Goal: Information Seeking & Learning: Find specific fact

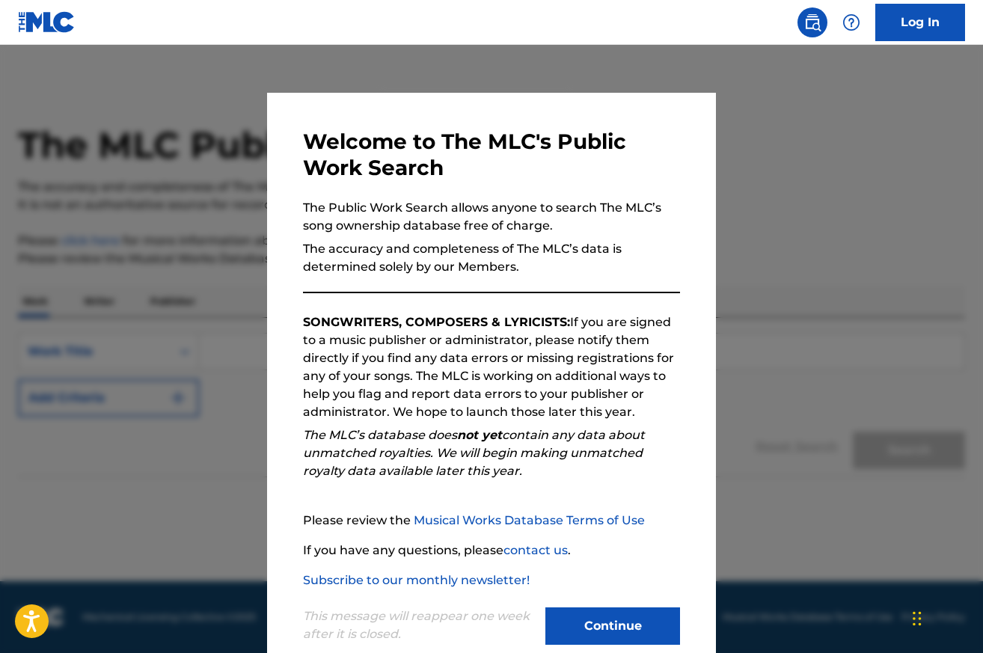
click at [602, 621] on button "Continue" at bounding box center [613, 626] width 135 height 37
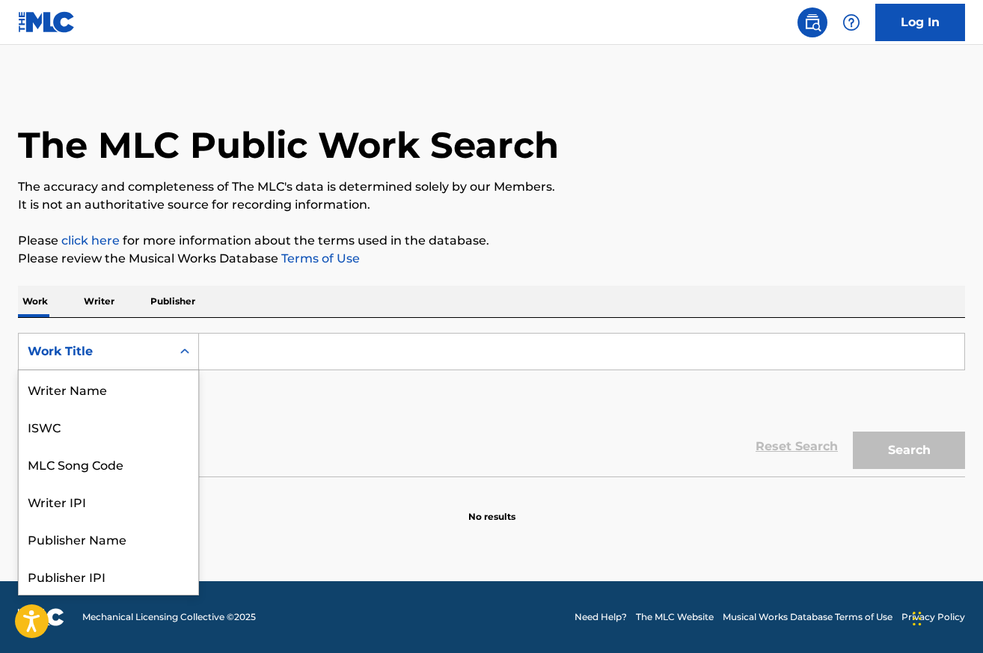
click at [141, 347] on div "Work Title" at bounding box center [95, 352] width 135 height 18
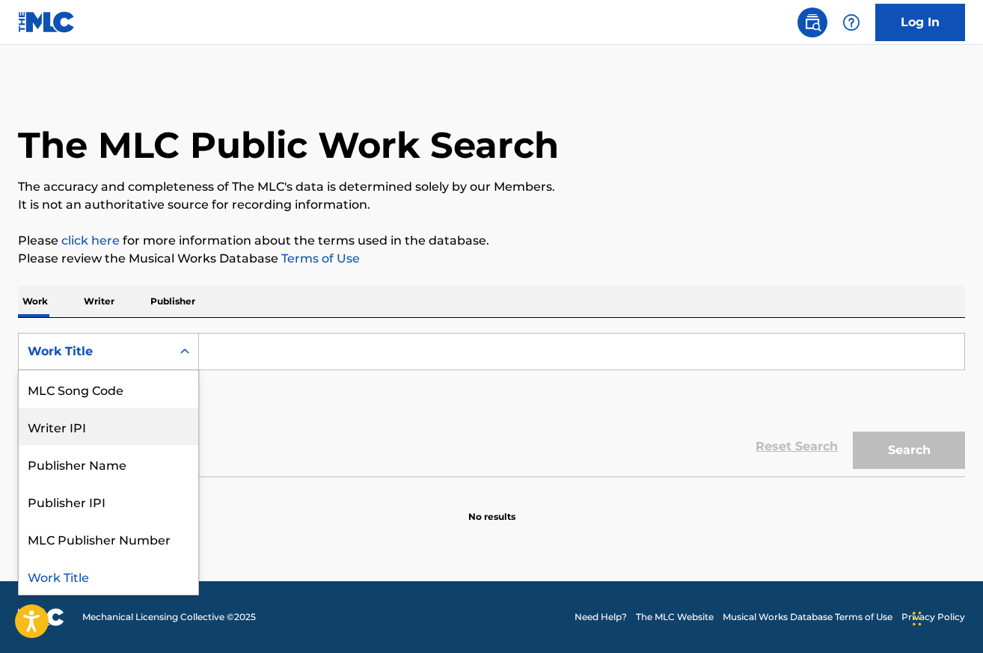
drag, startPoint x: 117, startPoint y: 425, endPoint x: 198, endPoint y: 383, distance: 90.4
click at [118, 424] on div "Writer IPI" at bounding box center [109, 426] width 180 height 37
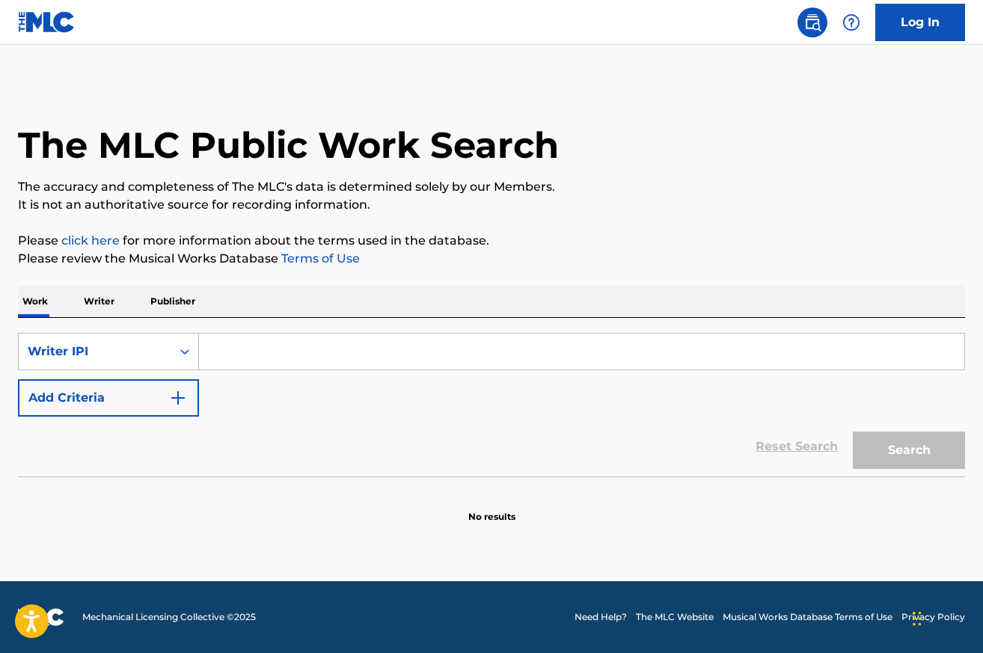
click at [218, 373] on div "SearchWithCriteriaa0f18922-7c3a-4e35-9aff-87387f8994b8 Writer IPI Add Criteria" at bounding box center [491, 375] width 947 height 84
click at [228, 354] on input "Search Form" at bounding box center [582, 352] width 766 height 36
type input "d"
click at [102, 304] on p "Writer" at bounding box center [99, 301] width 40 height 31
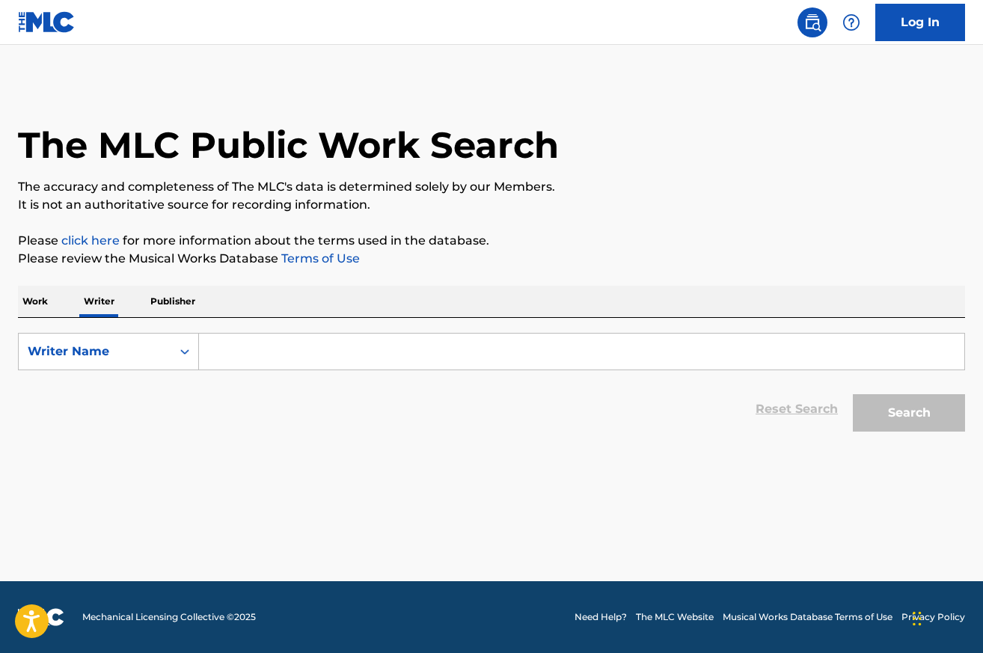
click at [40, 304] on p "Work" at bounding box center [35, 301] width 34 height 31
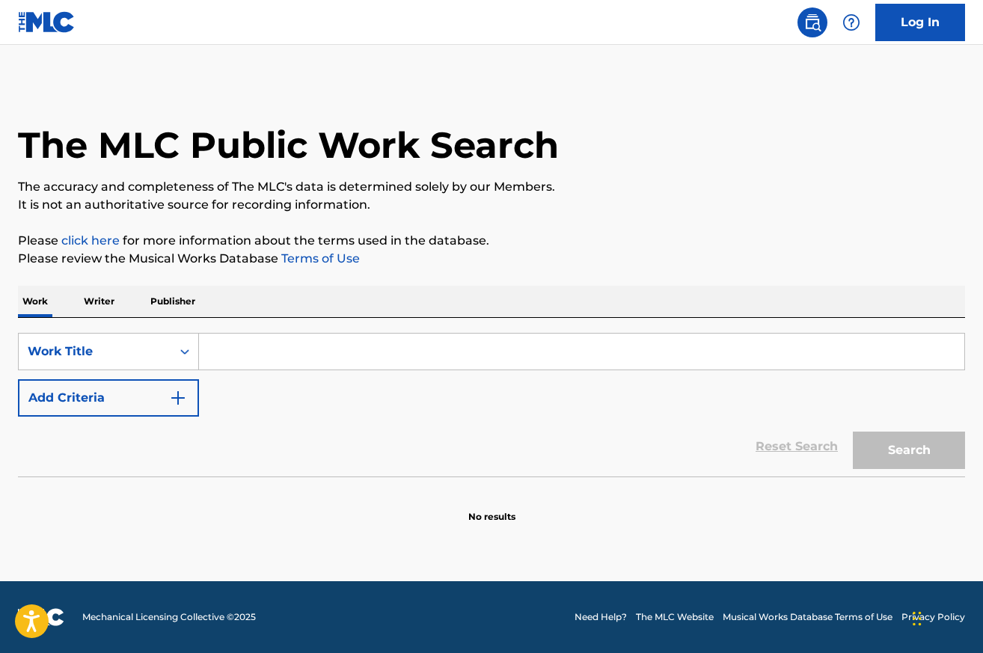
click at [262, 351] on input "Search Form" at bounding box center [582, 352] width 766 height 36
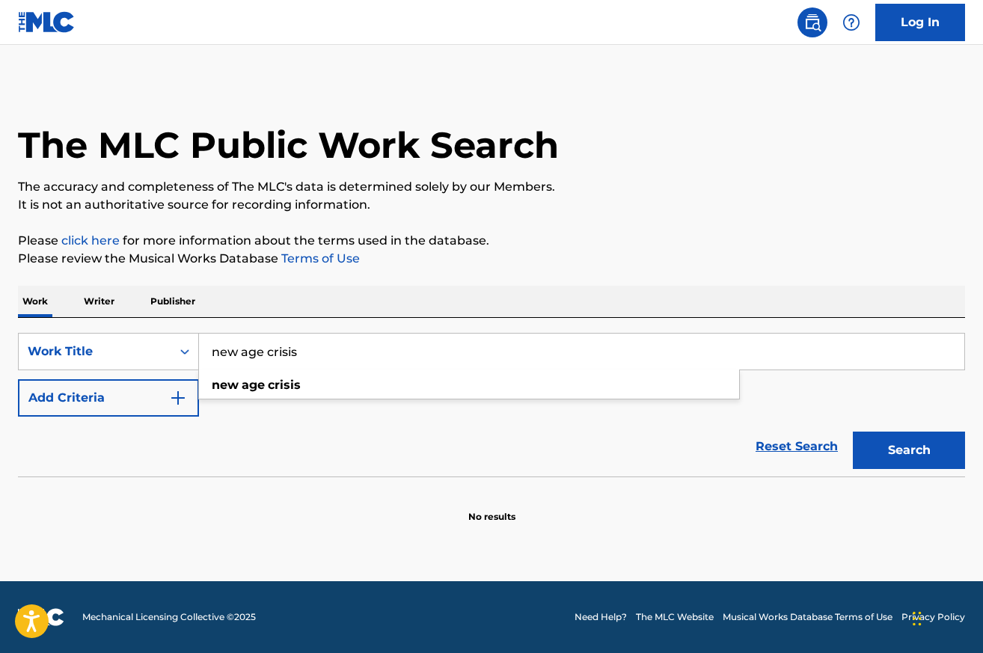
type input "new age crisis"
click at [853, 432] on button "Search" at bounding box center [909, 450] width 112 height 37
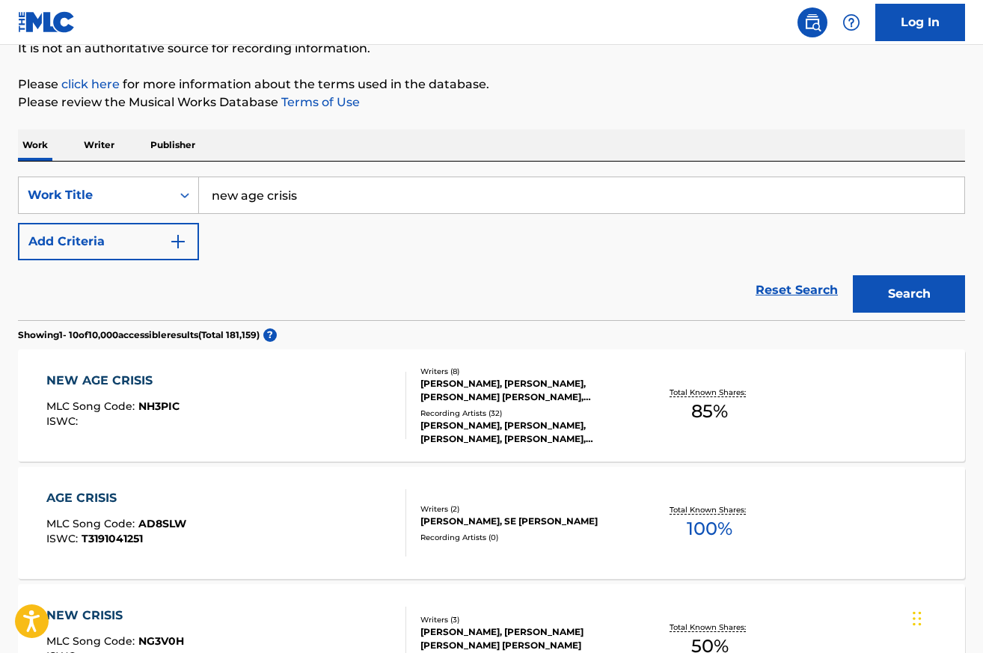
scroll to position [160, 0]
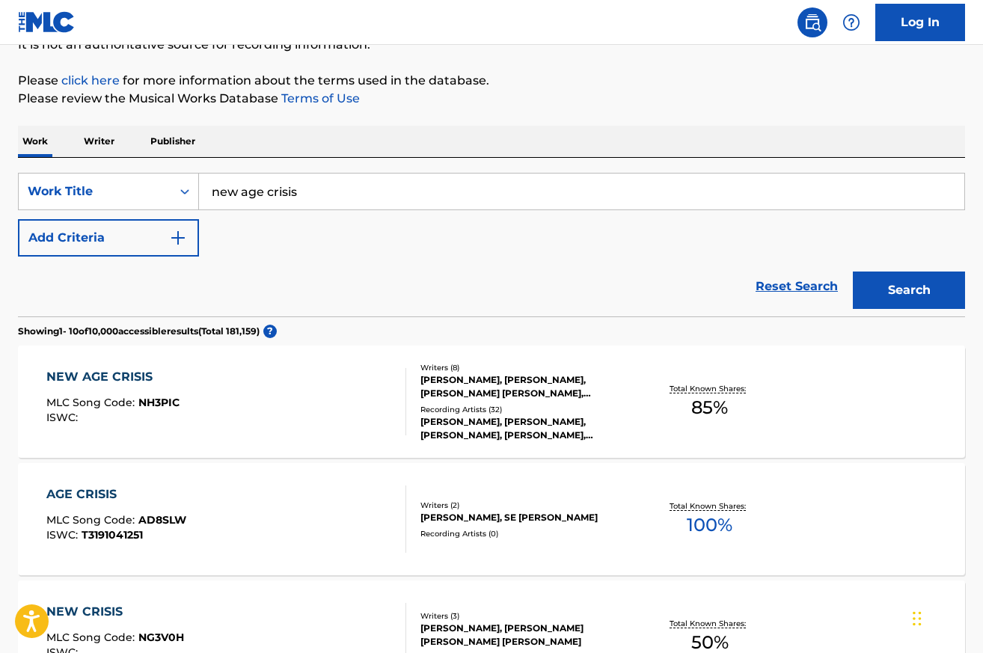
click at [358, 403] on div "NEW AGE CRISIS MLC Song Code : NH3PIC ISWC :" at bounding box center [226, 401] width 360 height 67
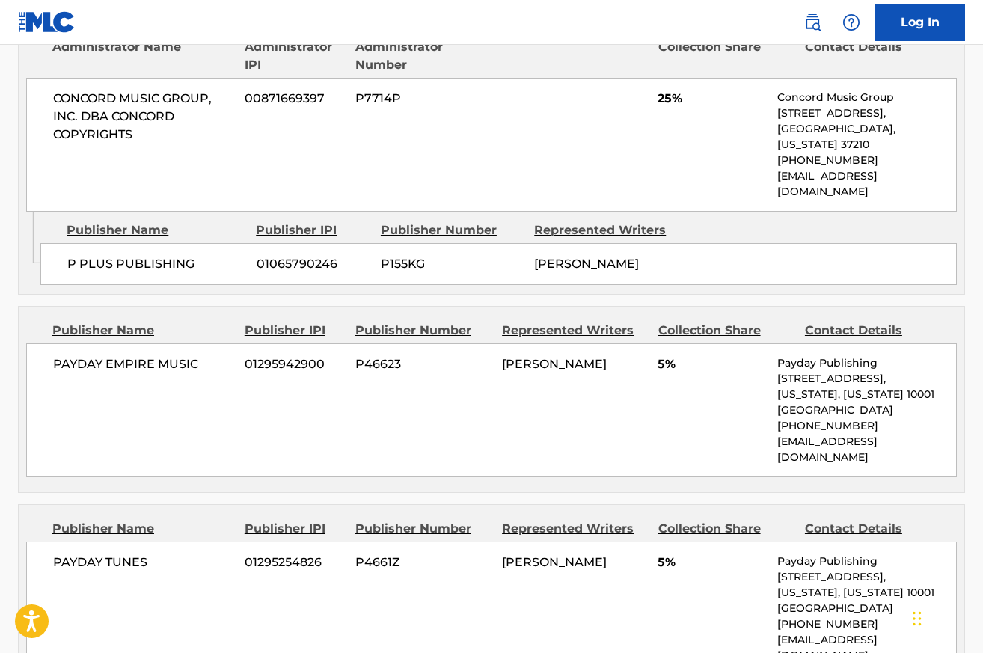
scroll to position [2048, 0]
